Goal: Information Seeking & Learning: Learn about a topic

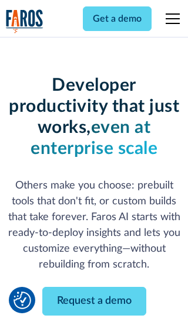
scroll to position [141, 0]
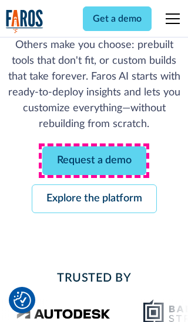
click at [94, 161] on link "Request a demo" at bounding box center [94, 161] width 104 height 29
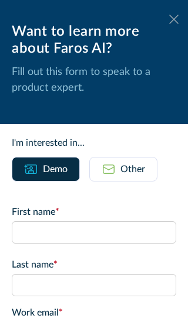
click at [173, 19] on icon at bounding box center [173, 19] width 9 height 9
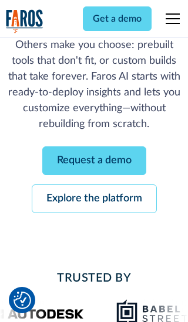
scroll to position [179, 0]
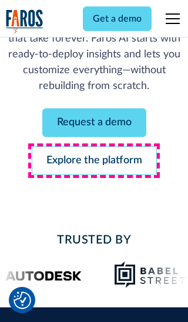
click at [94, 161] on link "Explore the platform" at bounding box center [94, 161] width 125 height 29
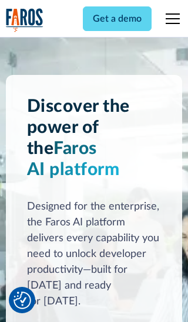
scroll to position [8803, 0]
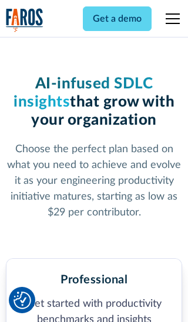
scroll to position [1816, 0]
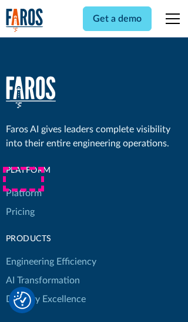
click at [23, 184] on link "Platform" at bounding box center [24, 193] width 36 height 19
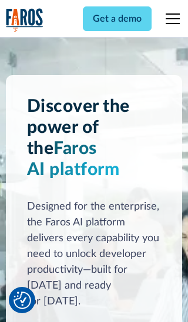
scroll to position [9179, 0]
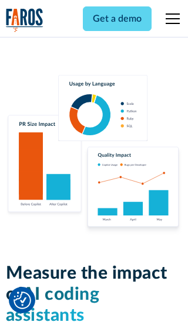
scroll to position [7244, 0]
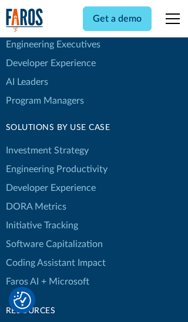
click at [35, 197] on link "DORA Metrics" at bounding box center [36, 206] width 60 height 19
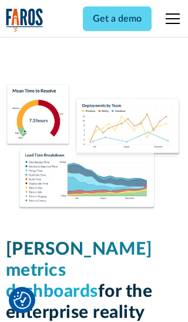
scroll to position [5131, 0]
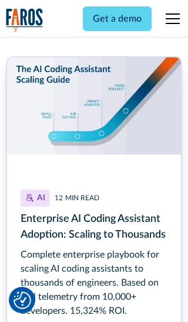
scroll to position [5258, 0]
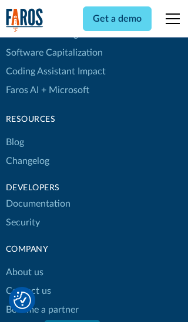
click at [27, 161] on link "Changelog" at bounding box center [27, 161] width 43 height 19
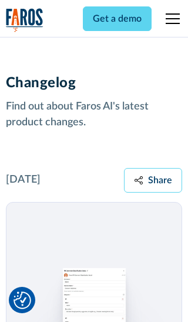
scroll to position [14155, 0]
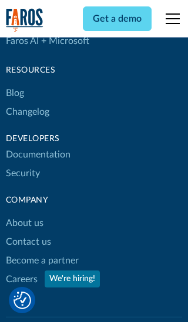
click at [24, 214] on link "About us" at bounding box center [25, 223] width 38 height 19
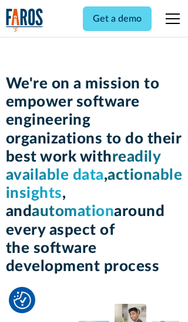
scroll to position [4041, 0]
